Goal: Transaction & Acquisition: Book appointment/travel/reservation

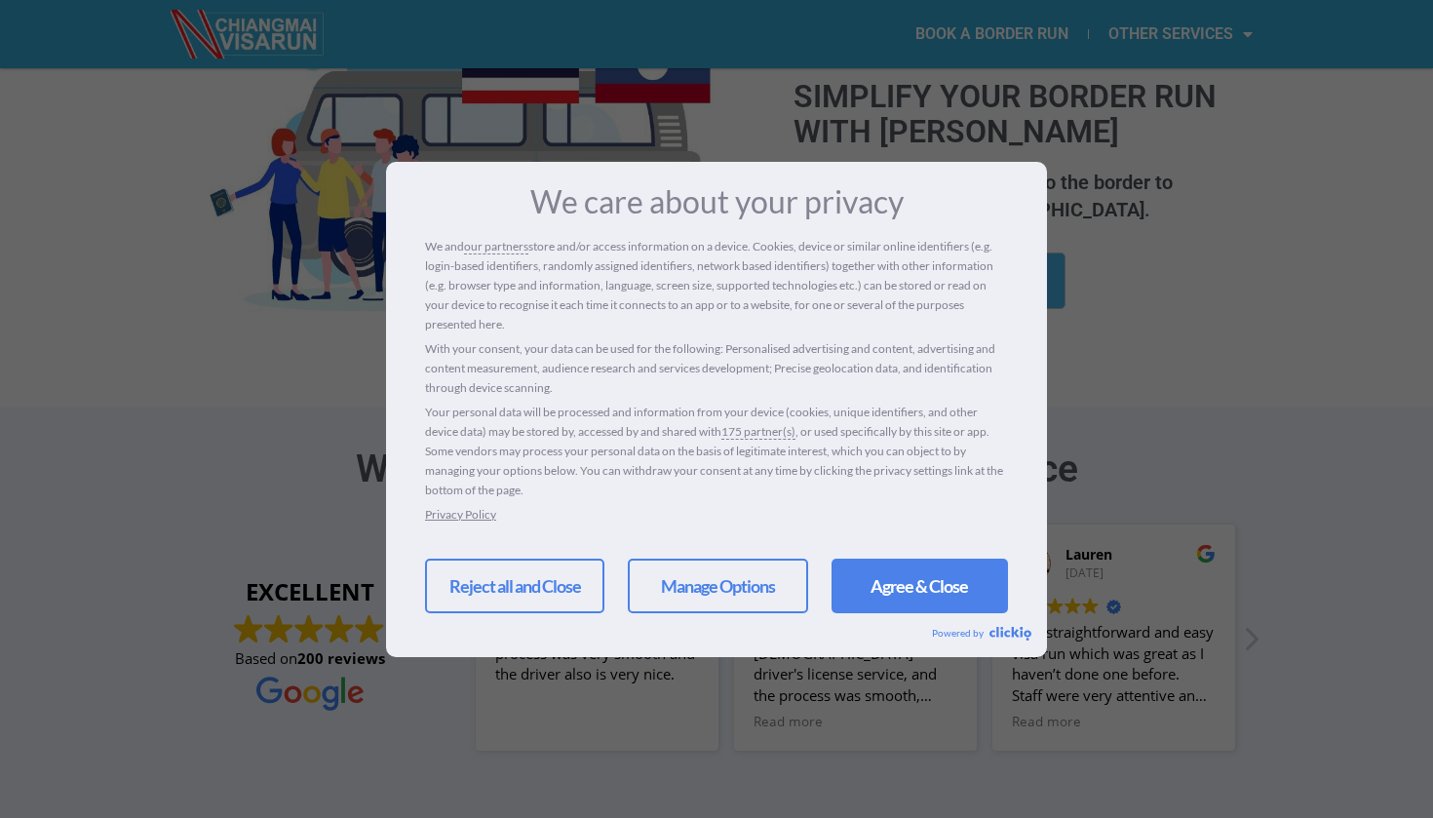
scroll to position [179, 0]
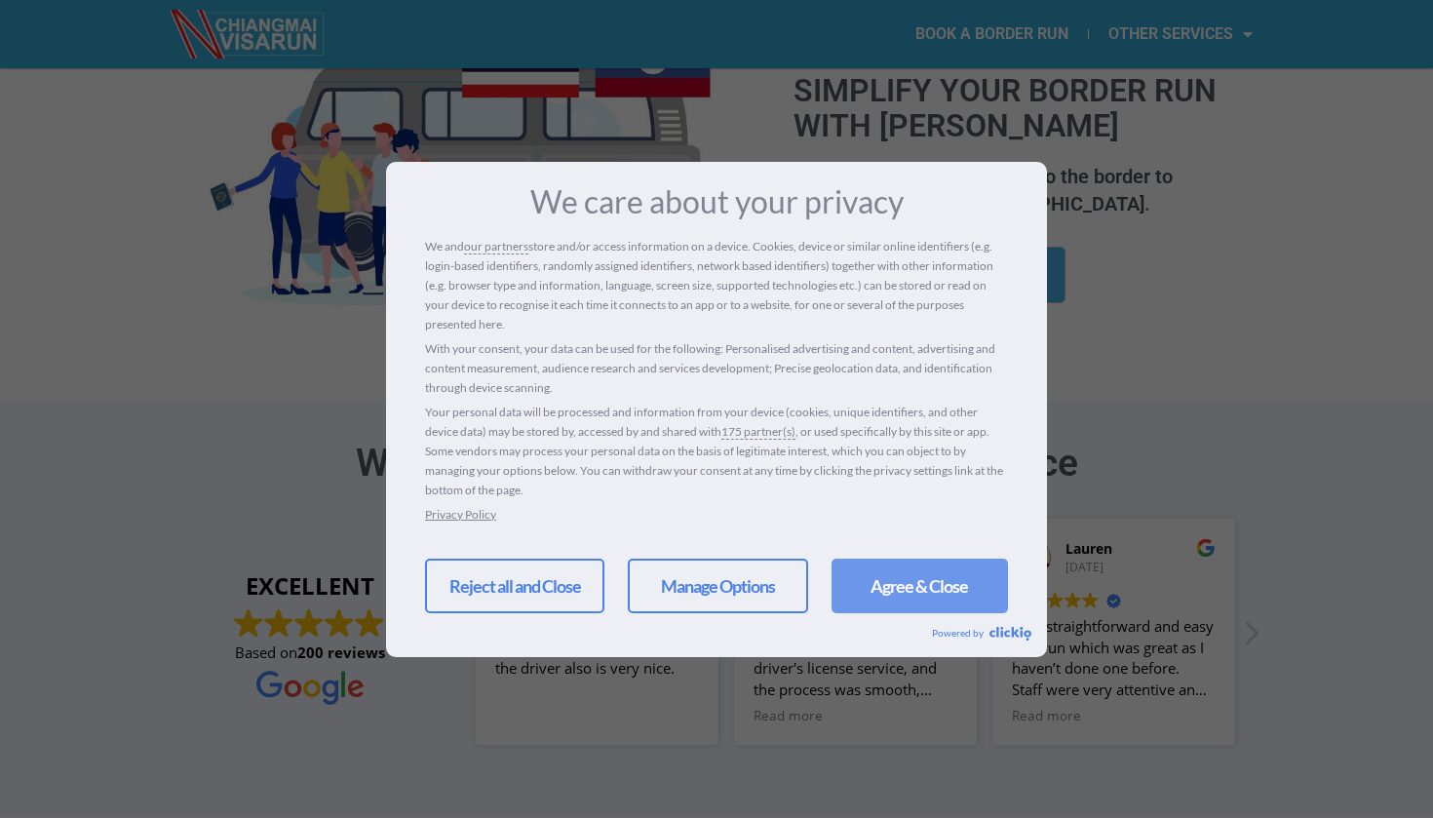
click at [930, 590] on link "Agree & Close" at bounding box center [920, 586] width 176 height 55
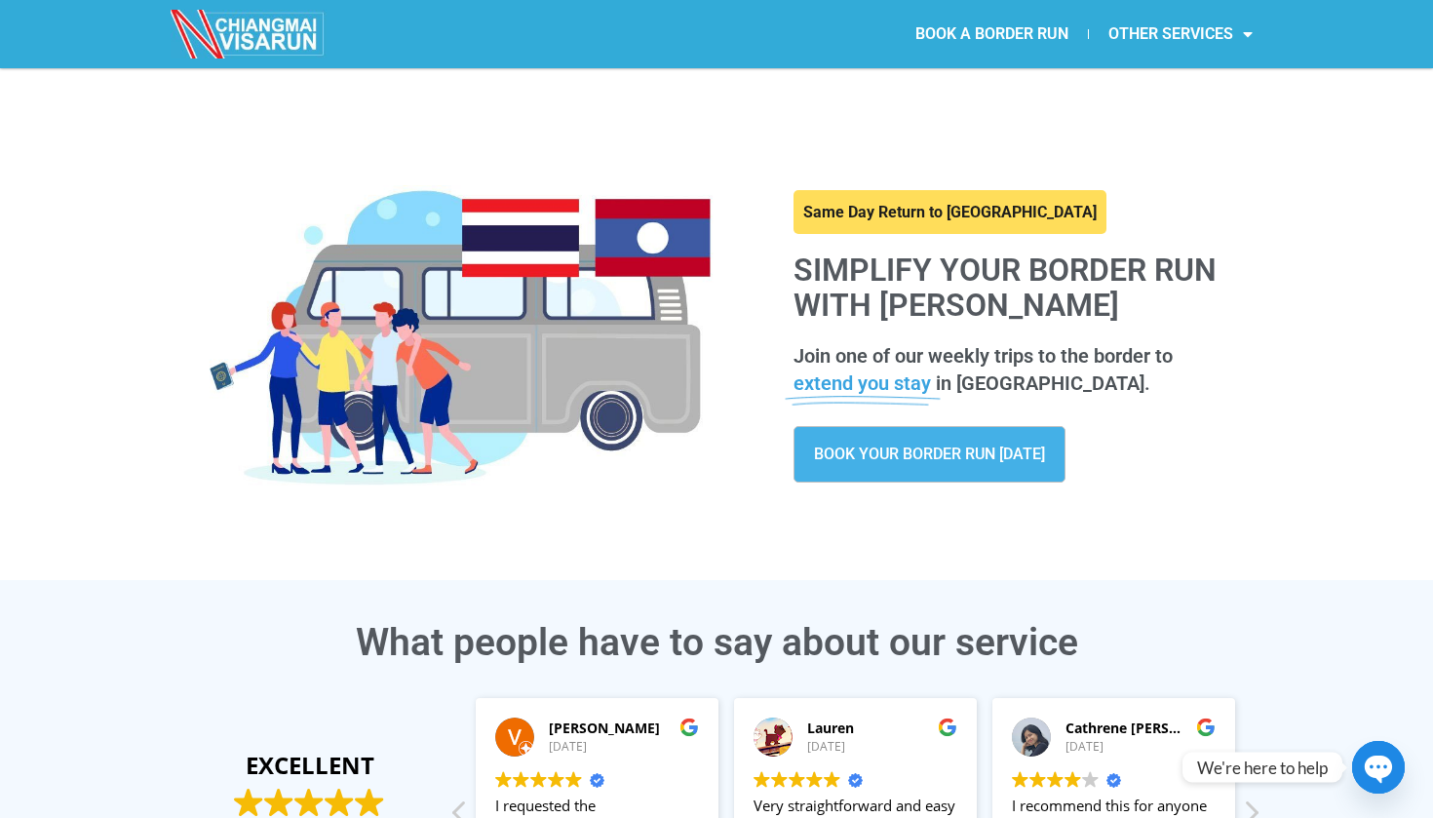
scroll to position [0, 0]
click at [1001, 34] on link "BOOK A BORDER RUN" at bounding box center [992, 34] width 192 height 45
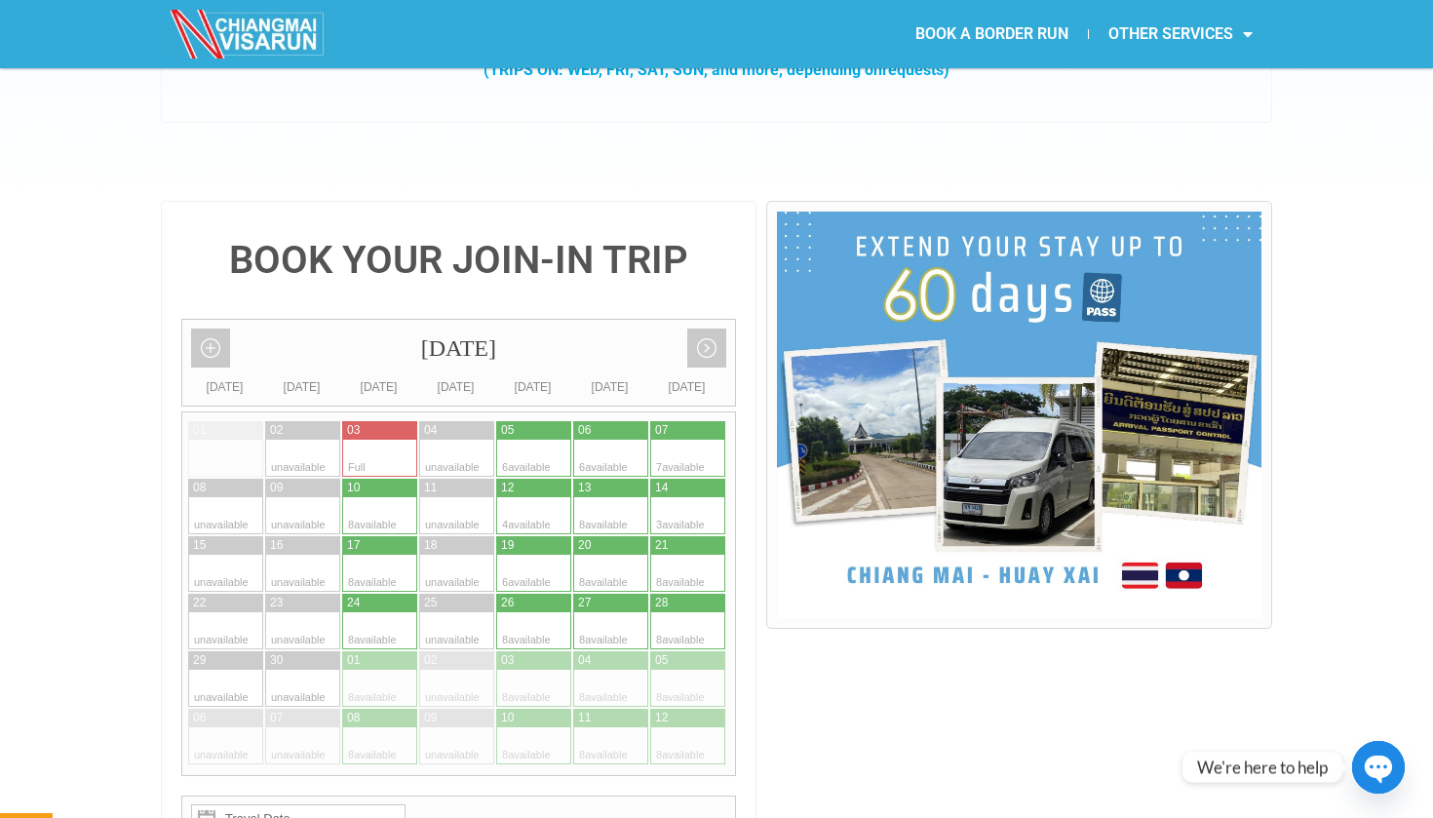
scroll to position [332, 0]
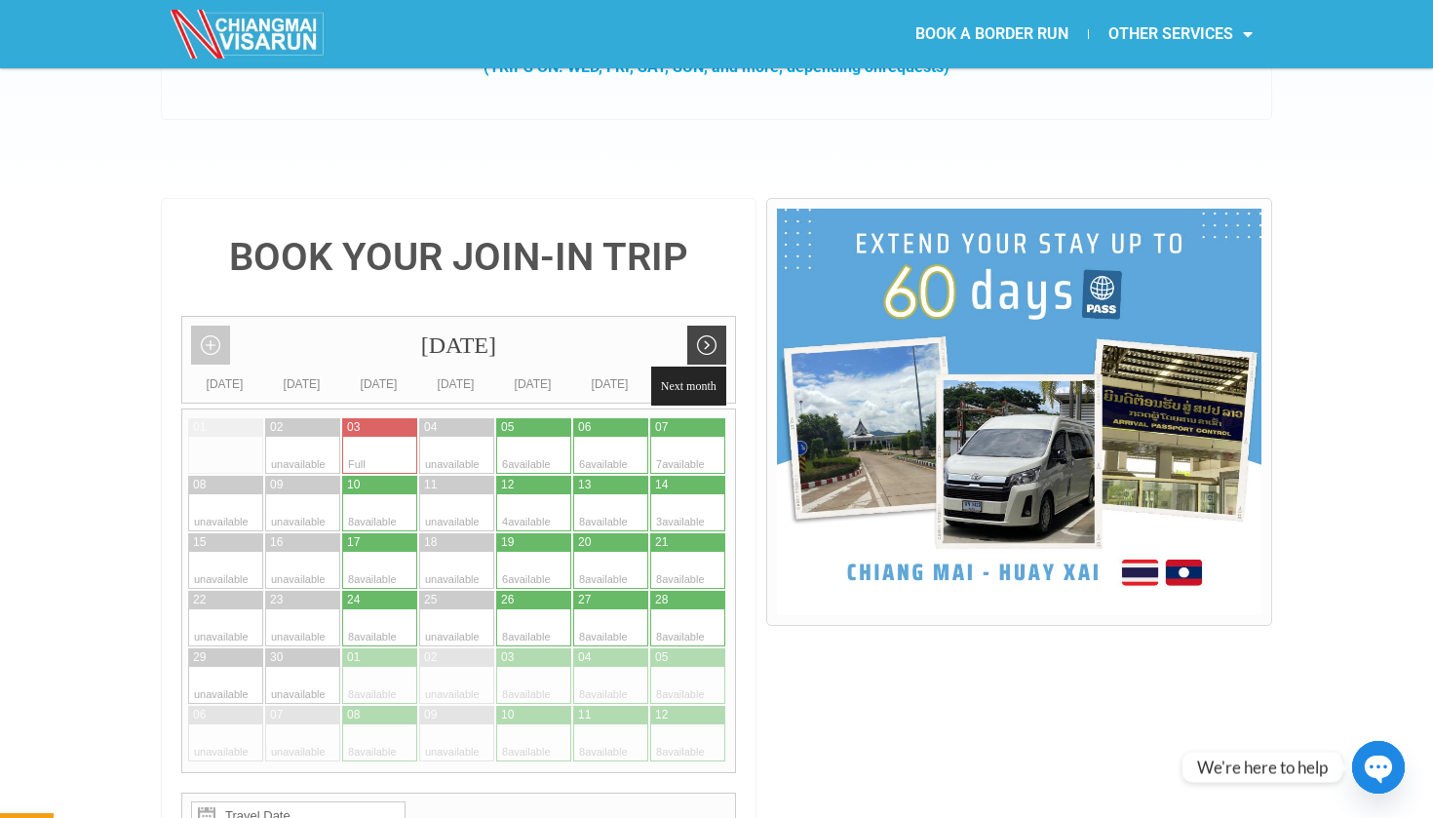
click at [712, 326] on link "Next month" at bounding box center [706, 345] width 39 height 39
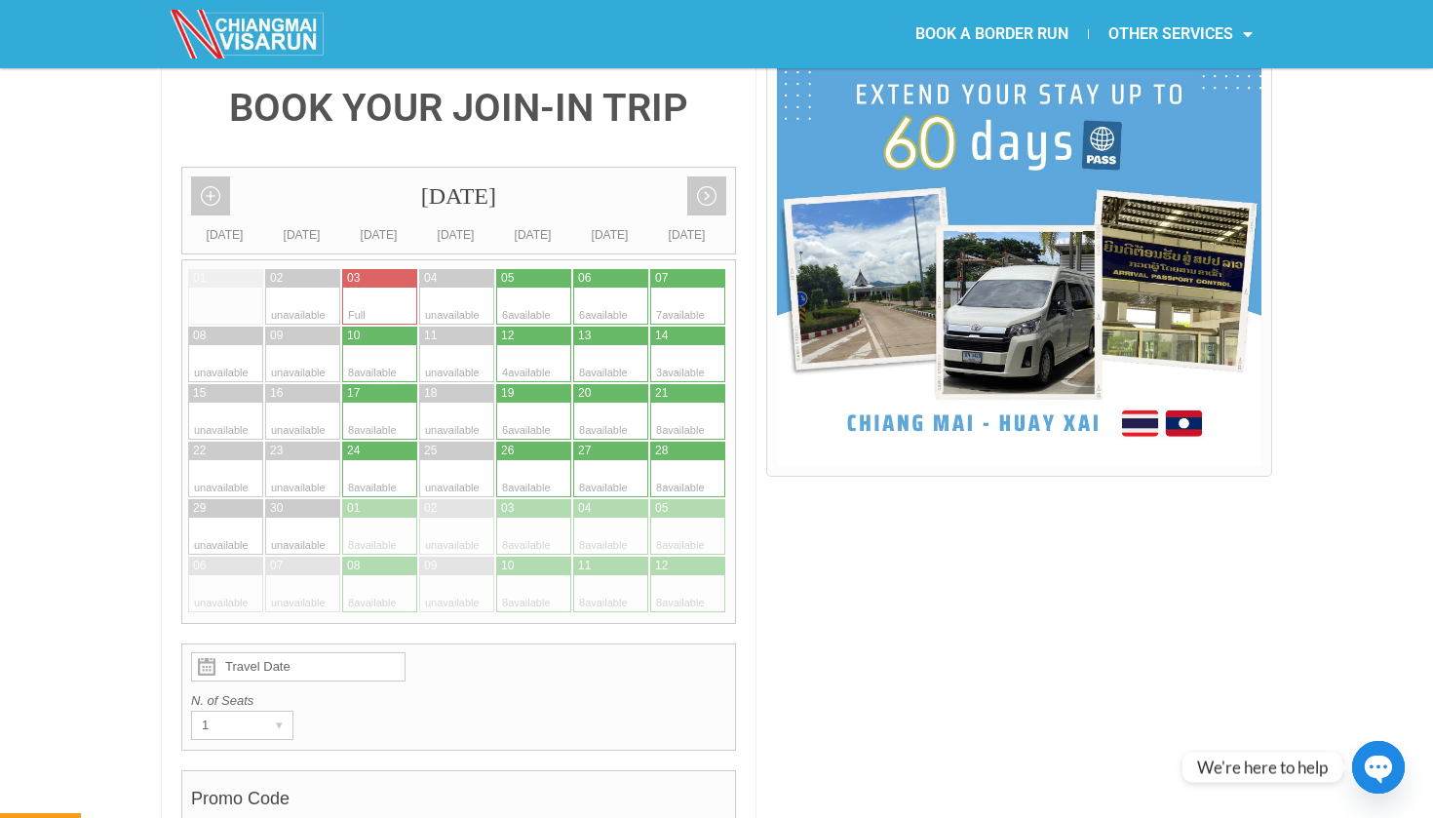
scroll to position [484, 0]
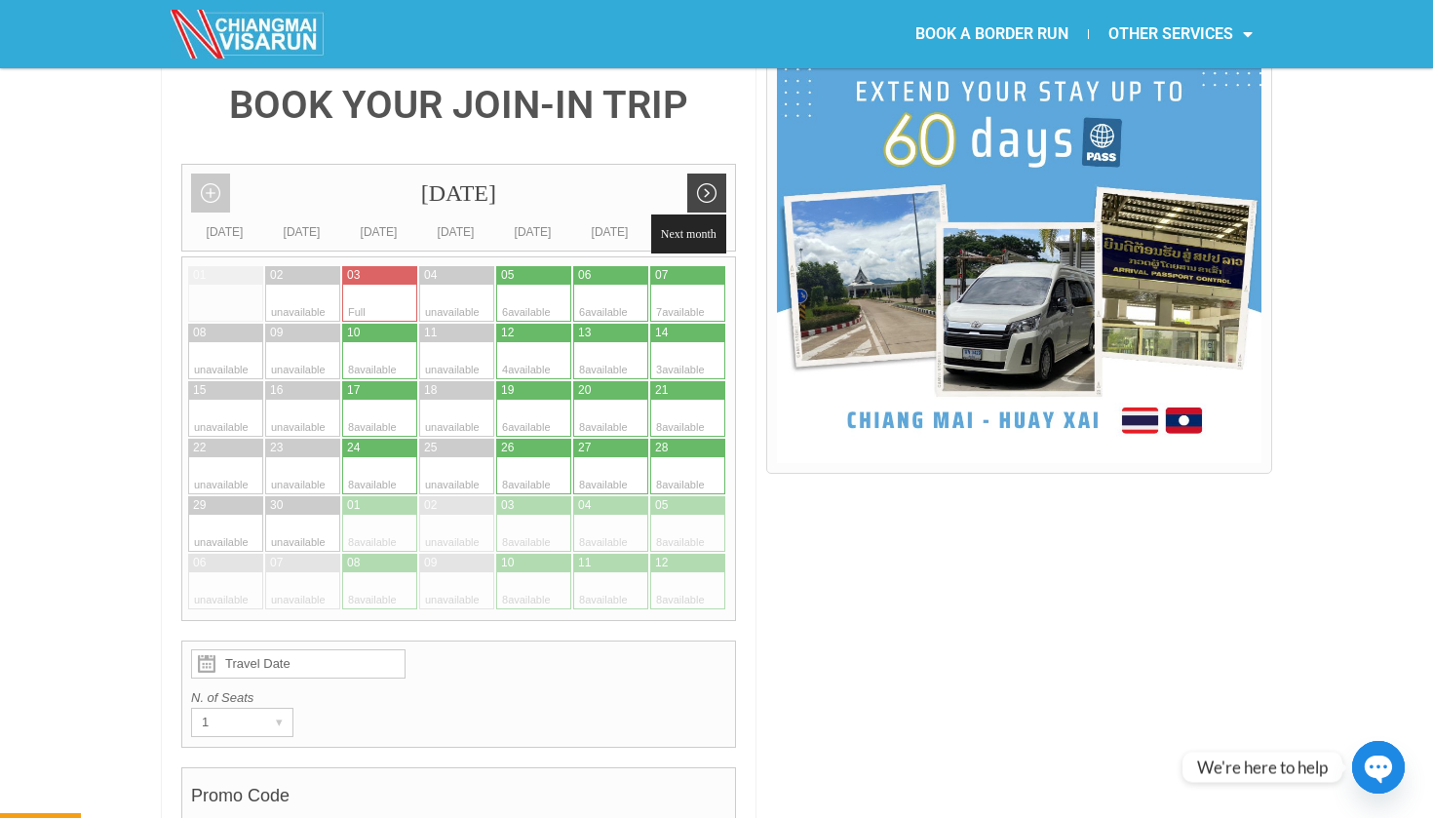
click at [712, 174] on link "Next month" at bounding box center [706, 193] width 39 height 39
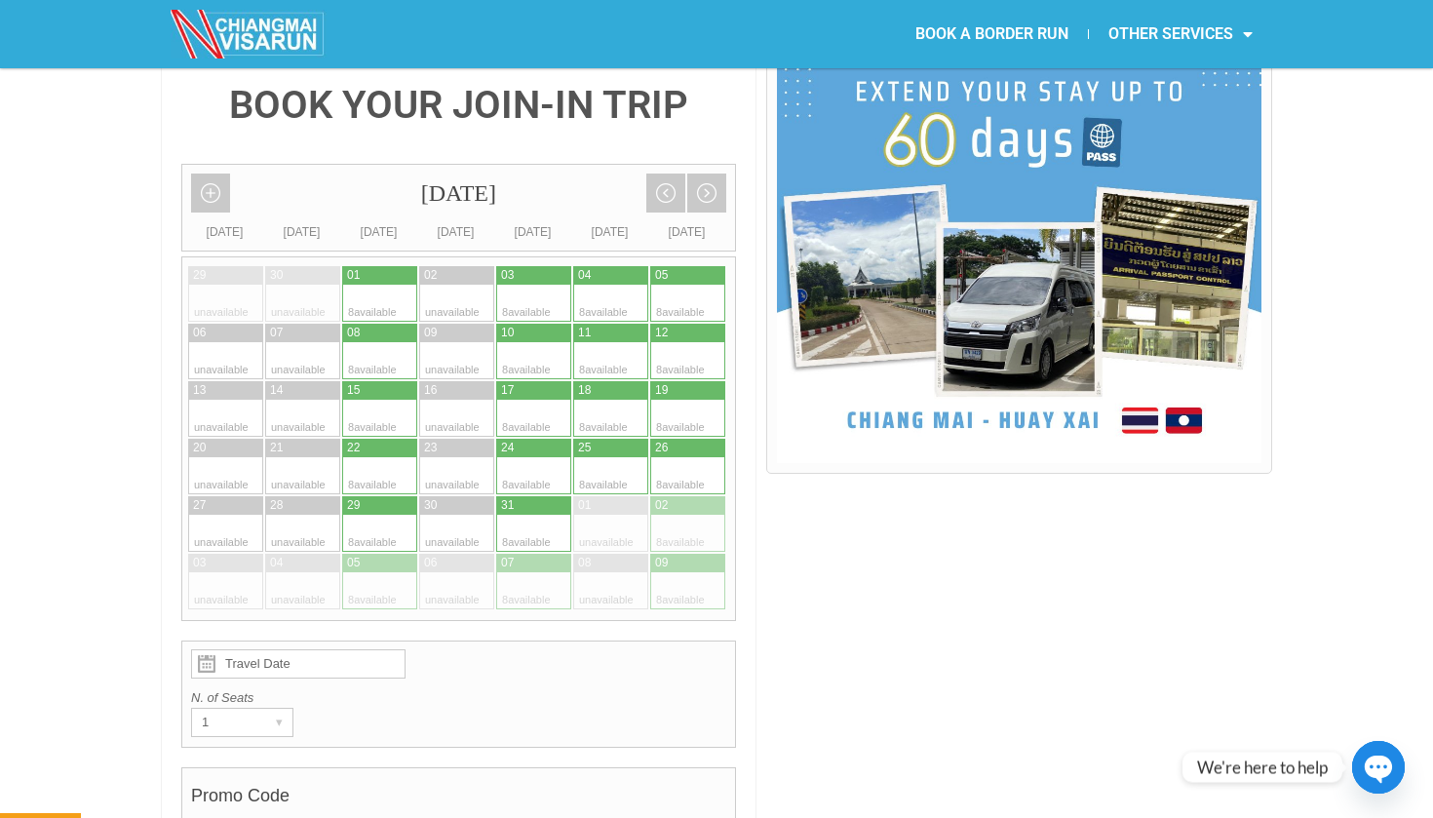
click at [373, 457] on div at bounding box center [361, 475] width 38 height 37
type input "22 October 2025"
radio input "true"
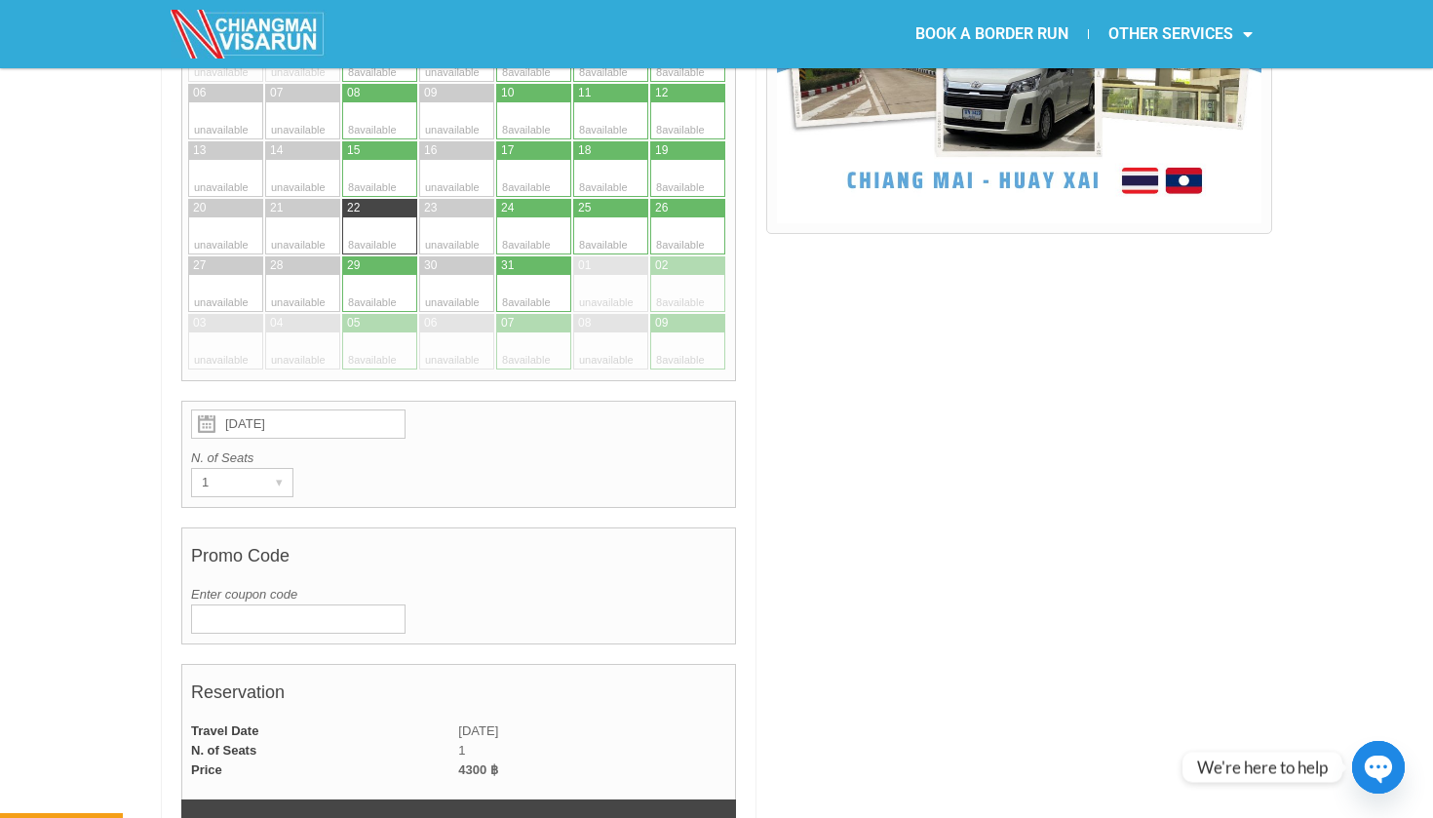
scroll to position [754, 0]
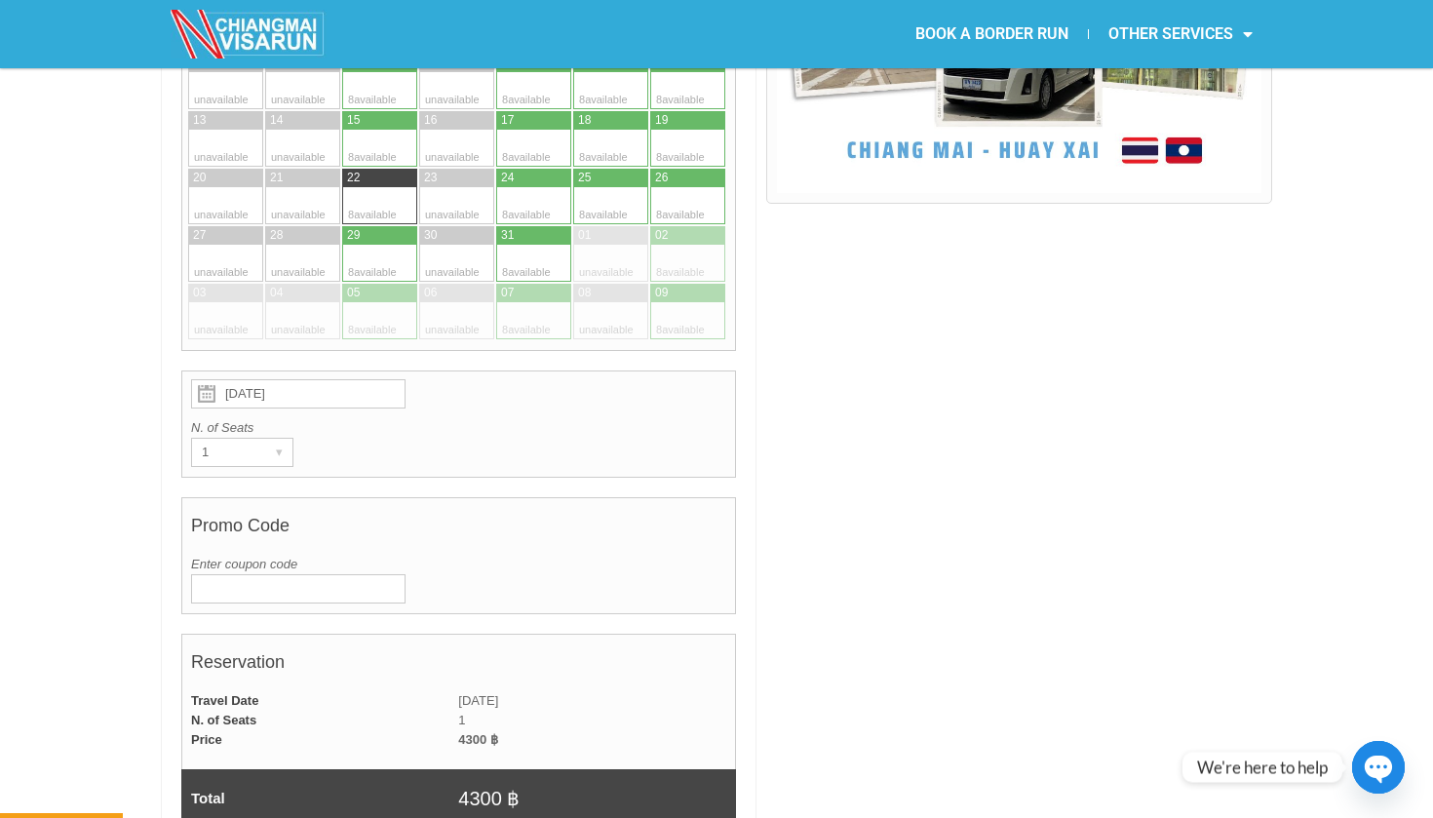
click at [531, 187] on div at bounding box center [515, 205] width 38 height 37
type input "24 October 2025"
radio input "true"
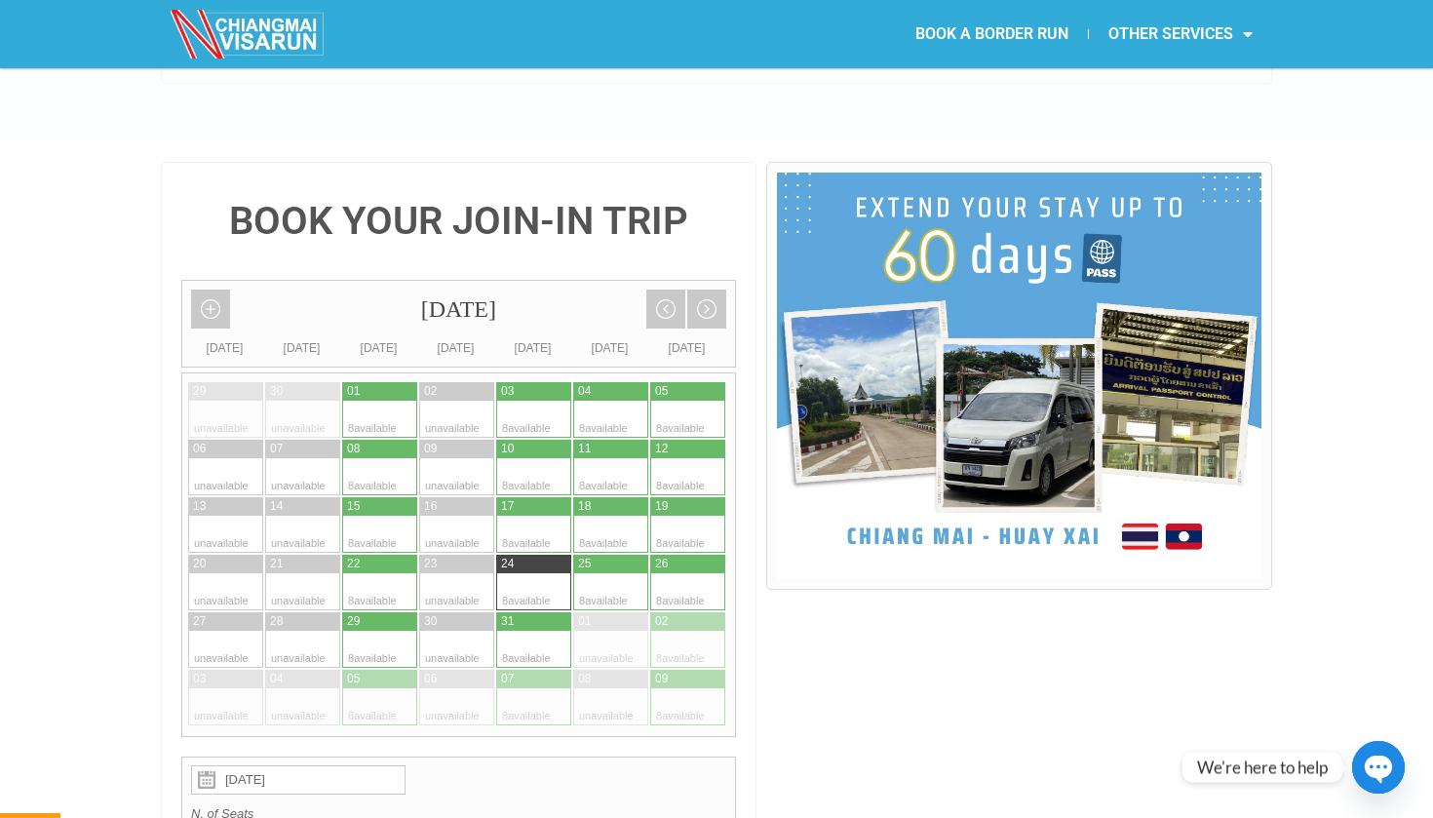
scroll to position [372, 0]
